Goal: Navigation & Orientation: Find specific page/section

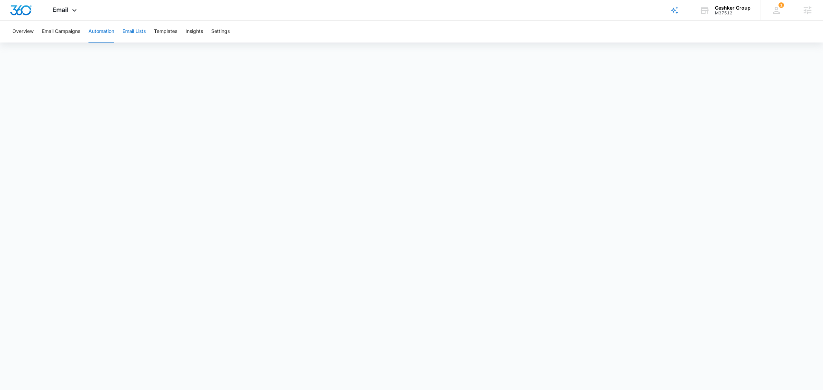
click at [138, 33] on button "Email Lists" at bounding box center [133, 32] width 23 height 22
click at [102, 28] on button "Automation" at bounding box center [101, 32] width 26 height 22
